Goal: Information Seeking & Learning: Understand process/instructions

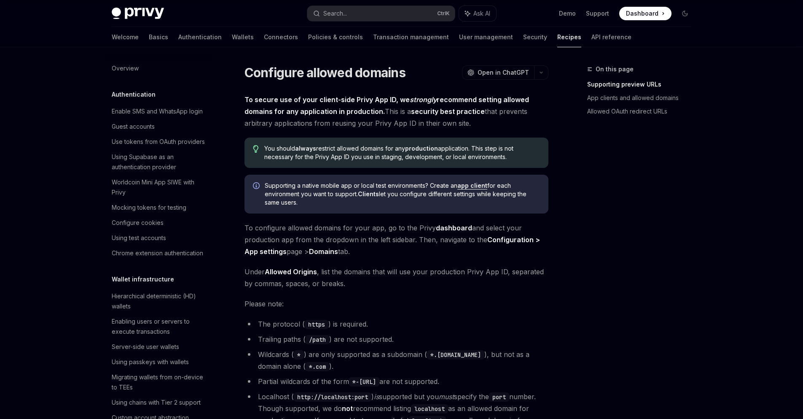
scroll to position [101, 0]
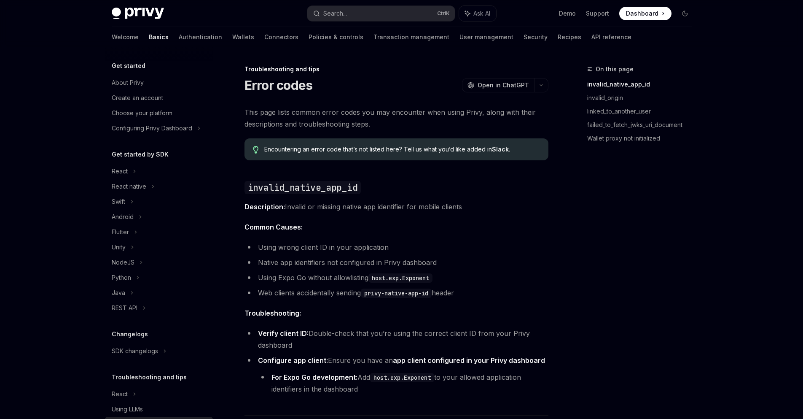
scroll to position [30, 0]
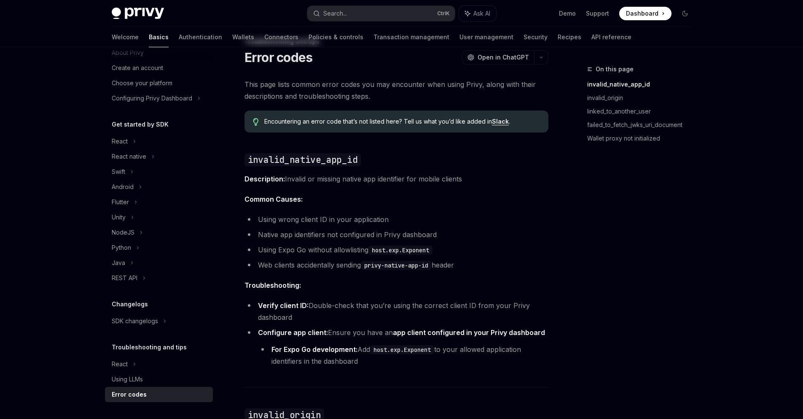
scroll to position [202, 0]
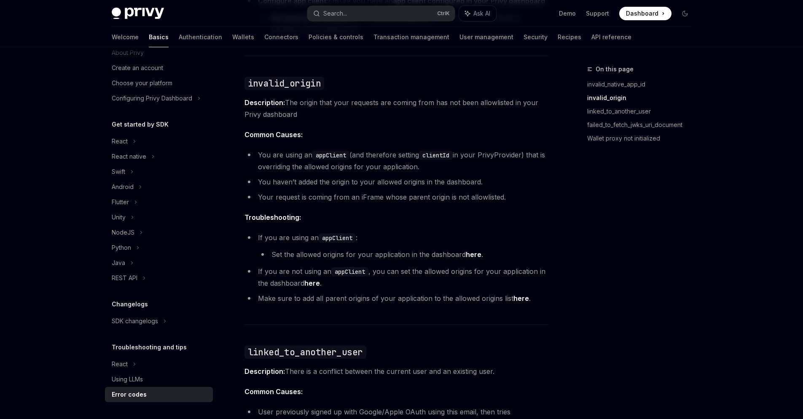
scroll to position [354, 0]
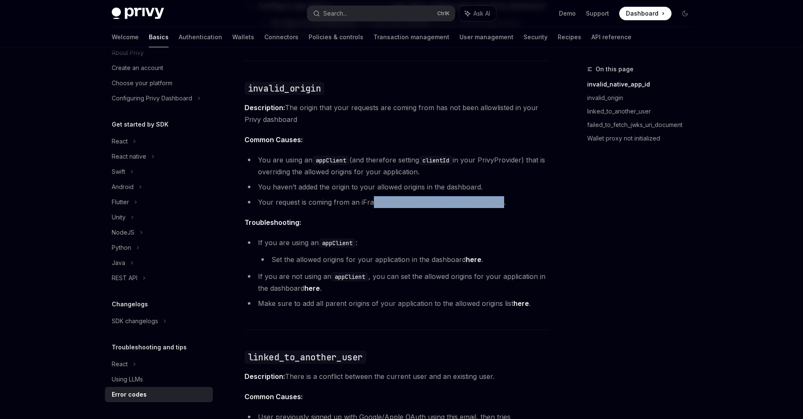
drag, startPoint x: 500, startPoint y: 204, endPoint x: 368, endPoint y: 202, distance: 132.0
click at [372, 202] on li "Your request is coming from an iFrame whose parent origin is not allowlisted." at bounding box center [397, 202] width 304 height 12
click at [368, 202] on li "Your request is coming from an iFrame whose parent origin is not allowlisted." at bounding box center [397, 202] width 304 height 12
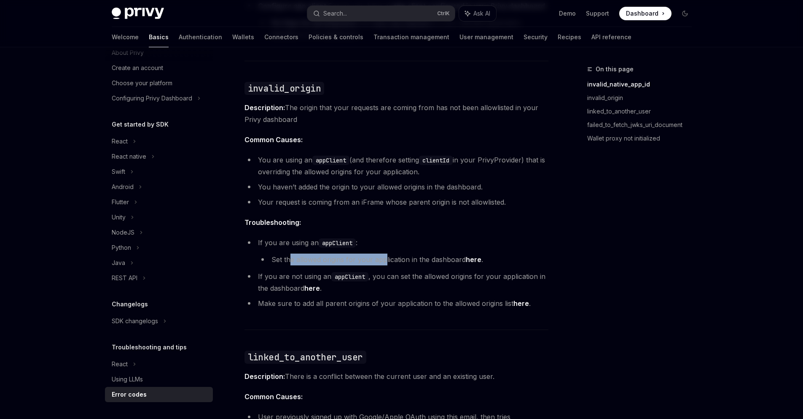
drag, startPoint x: 291, startPoint y: 264, endPoint x: 386, endPoint y: 265, distance: 95.3
click at [383, 265] on li "Set the allowed origins for your application in the dashboard here ." at bounding box center [403, 259] width 291 height 12
drag, startPoint x: 389, startPoint y: 265, endPoint x: 441, endPoint y: 262, distance: 51.5
click at [390, 265] on li "Set the allowed origins for your application in the dashboard here ." at bounding box center [403, 259] width 291 height 12
drag, startPoint x: 314, startPoint y: 287, endPoint x: 321, endPoint y: 285, distance: 7.2
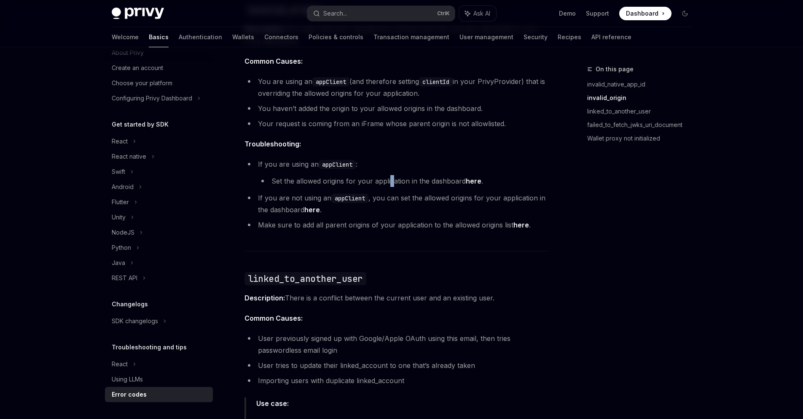
scroll to position [455, 0]
